Goal: Information Seeking & Learning: Learn about a topic

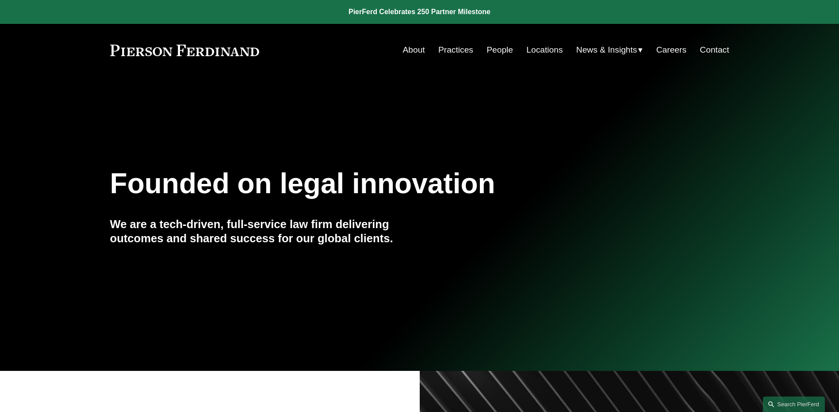
click at [0, 0] on span "News" at bounding box center [0, 0] width 0 height 0
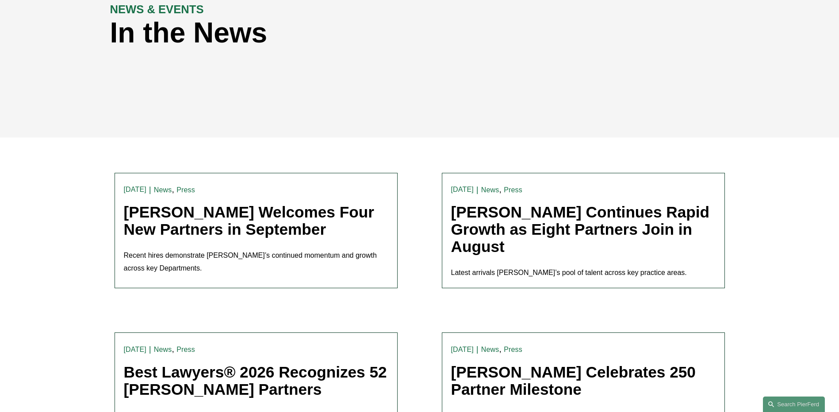
scroll to position [177, 0]
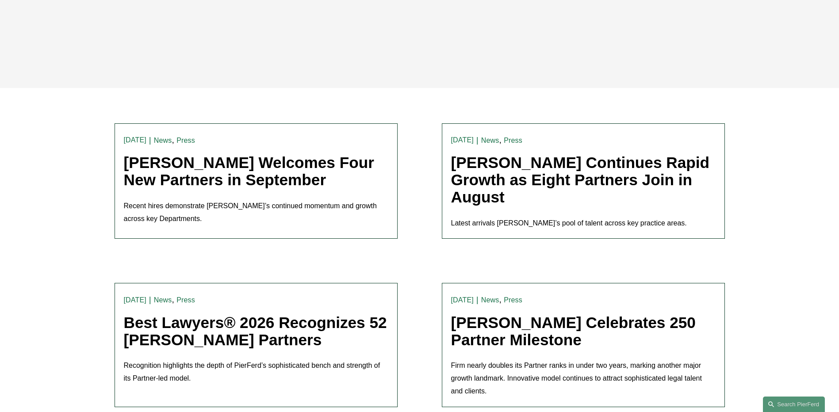
click at [227, 187] on link "[PERSON_NAME] Welcomes Four New Partners in September" at bounding box center [249, 171] width 250 height 35
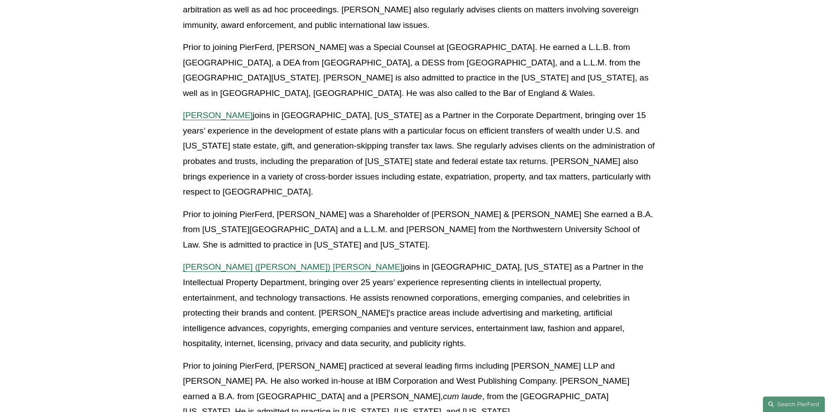
scroll to position [487, 0]
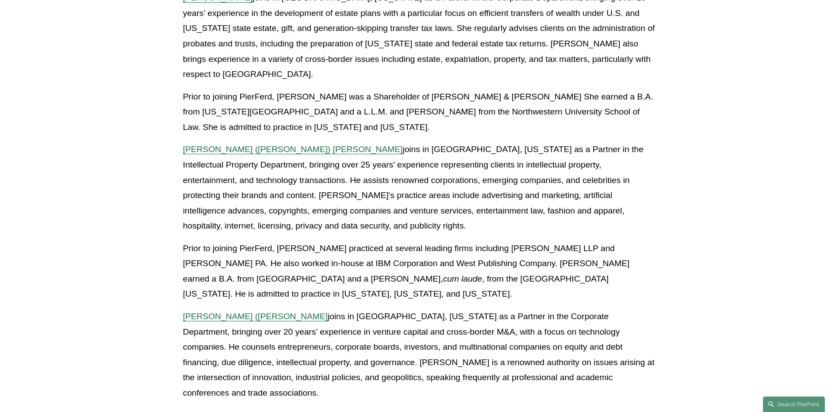
click at [616, 241] on p "Prior to joining PierFerd, [PERSON_NAME] practiced at several leading firms inc…" at bounding box center [419, 271] width 473 height 61
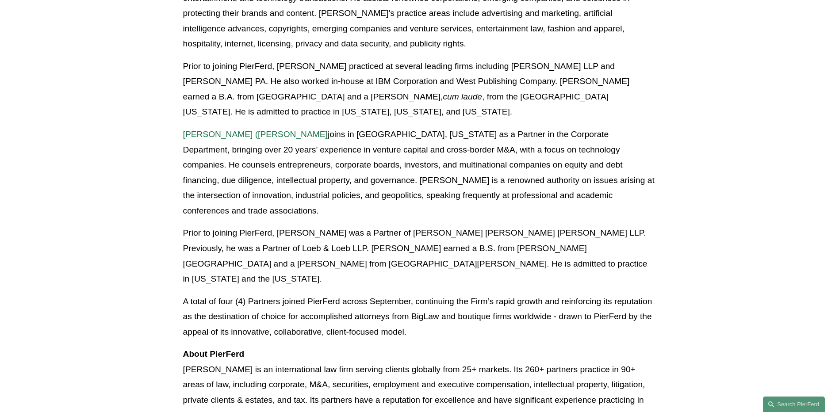
scroll to position [664, 0]
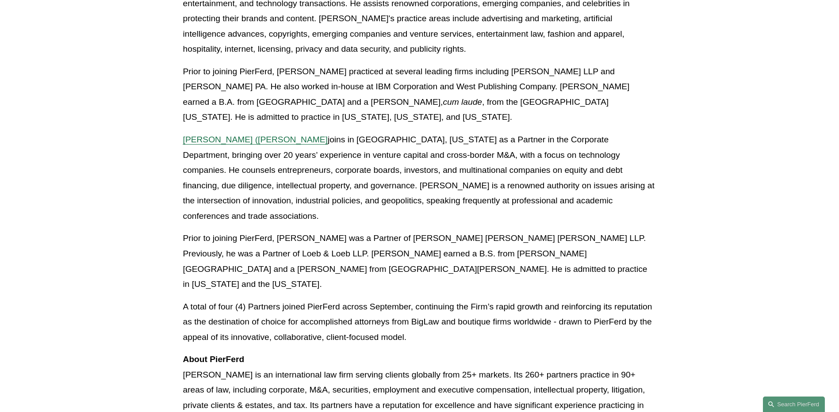
click at [594, 258] on div "Recent hires demonstrate PierFerd’s continued momentum and growth across key De…" at bounding box center [419, 23] width 473 height 949
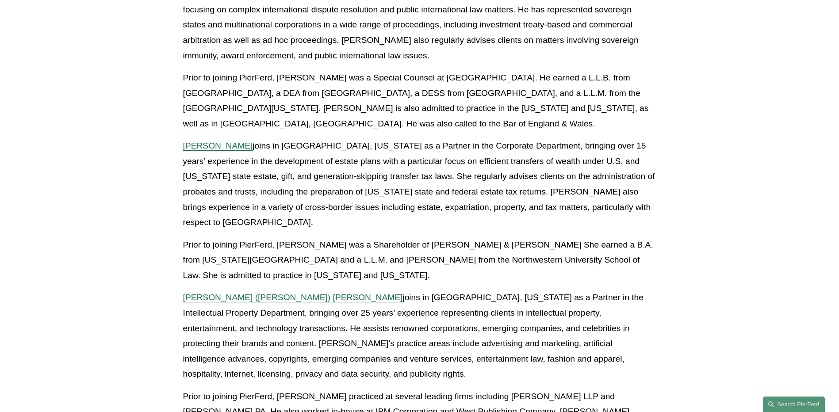
scroll to position [354, 0]
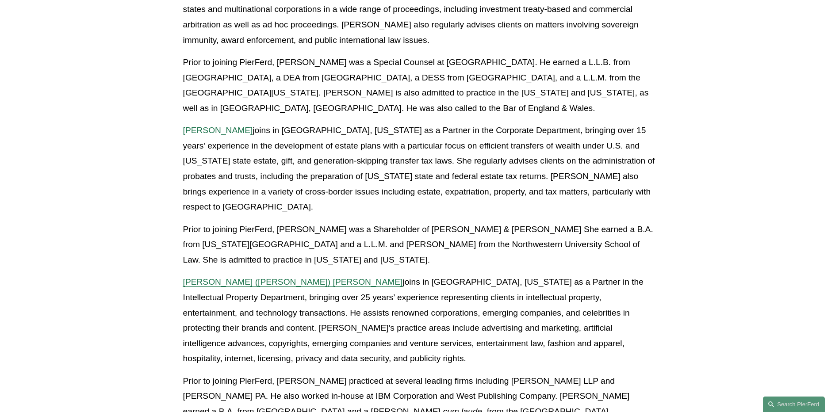
click at [238, 277] on span "Gregory (Greg) B. Perleberg" at bounding box center [293, 281] width 220 height 9
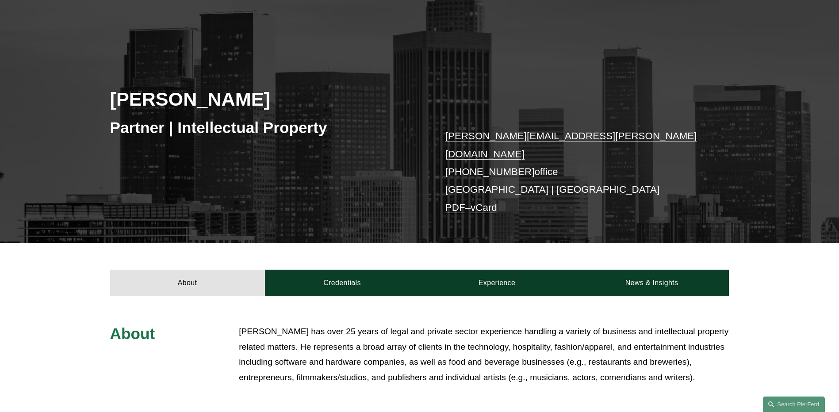
scroll to position [133, 0]
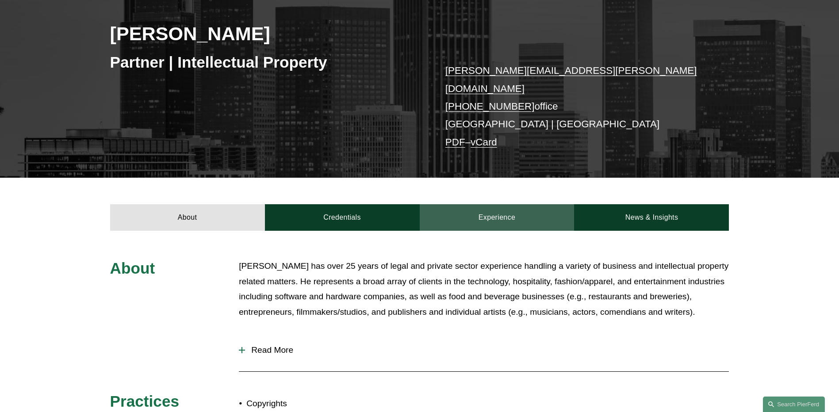
click at [507, 212] on link "Experience" at bounding box center [497, 217] width 155 height 27
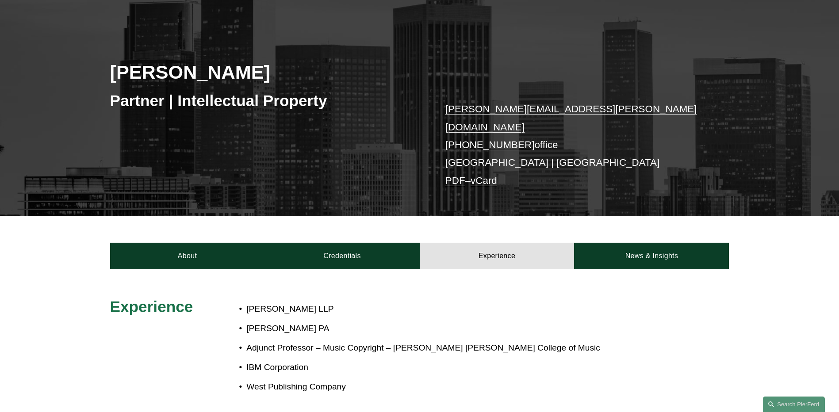
scroll to position [44, 0]
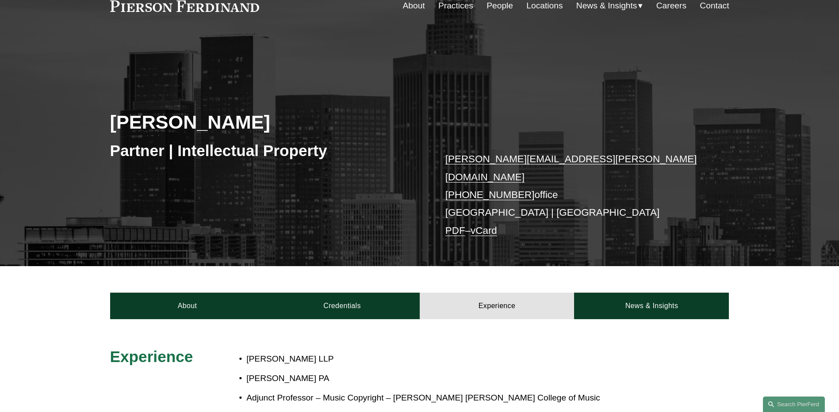
drag, startPoint x: 291, startPoint y: 127, endPoint x: 111, endPoint y: 126, distance: 180.5
click at [111, 126] on h2 "Gregory Perleberg" at bounding box center [265, 122] width 310 height 23
drag, startPoint x: 111, startPoint y: 126, endPoint x: 168, endPoint y: 127, distance: 57.5
copy h2 "Gregory Perleberg"
